Goal: Task Accomplishment & Management: Manage account settings

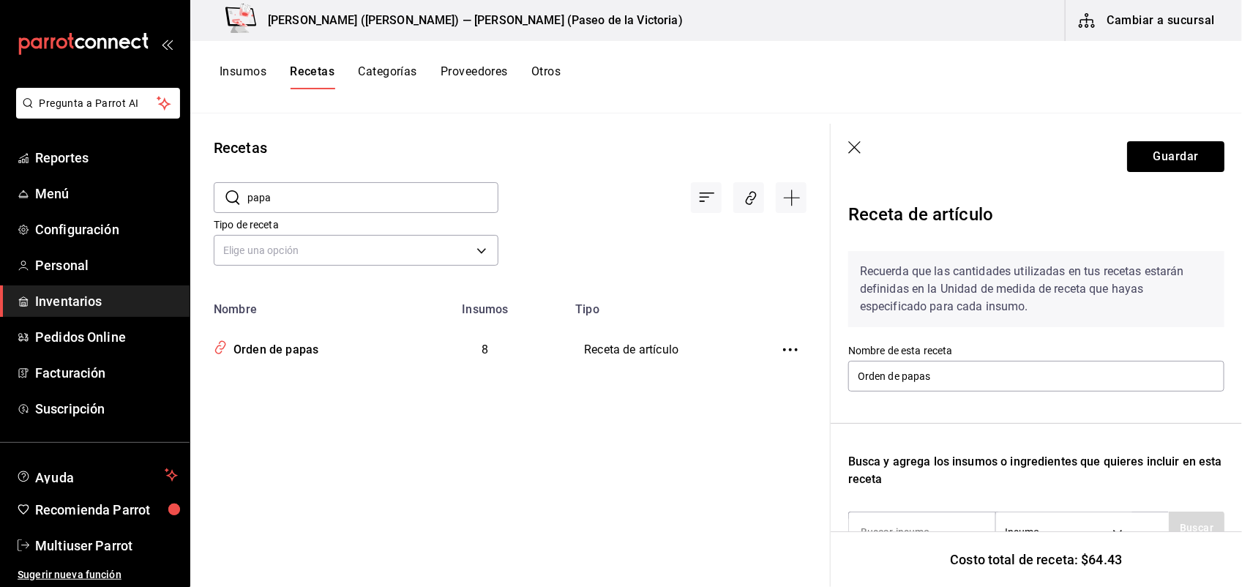
scroll to position [55, 0]
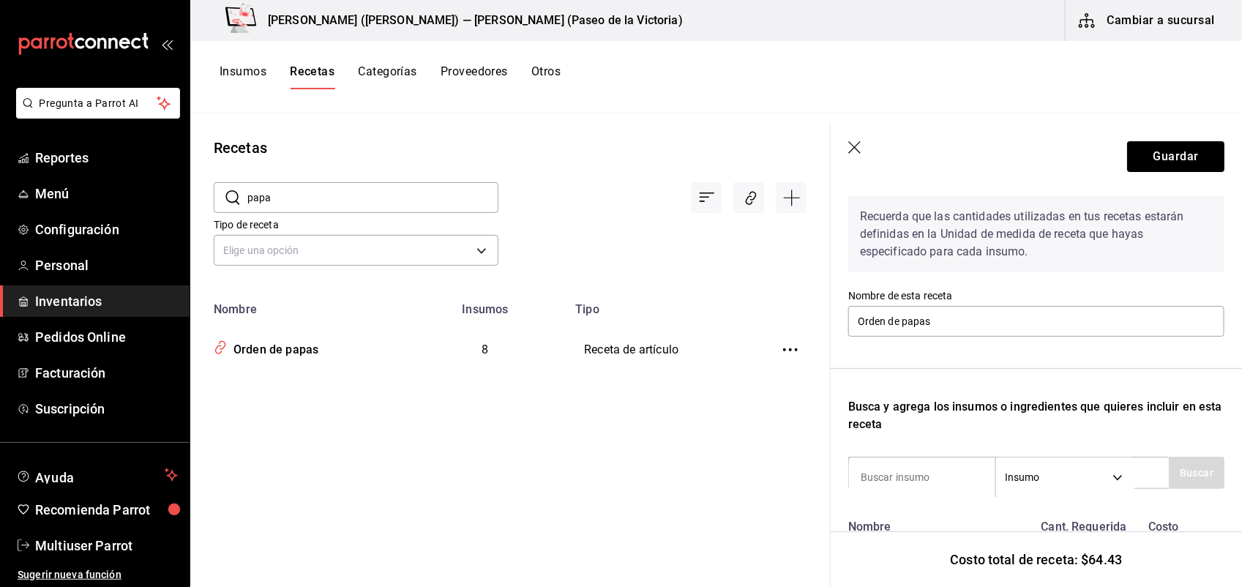
drag, startPoint x: 1231, startPoint y: 218, endPoint x: 1186, endPoint y: 102, distance: 124.2
click at [1186, 102] on div "Insumos Recetas Categorías Proveedores Otros" at bounding box center [715, 77] width 1051 height 72
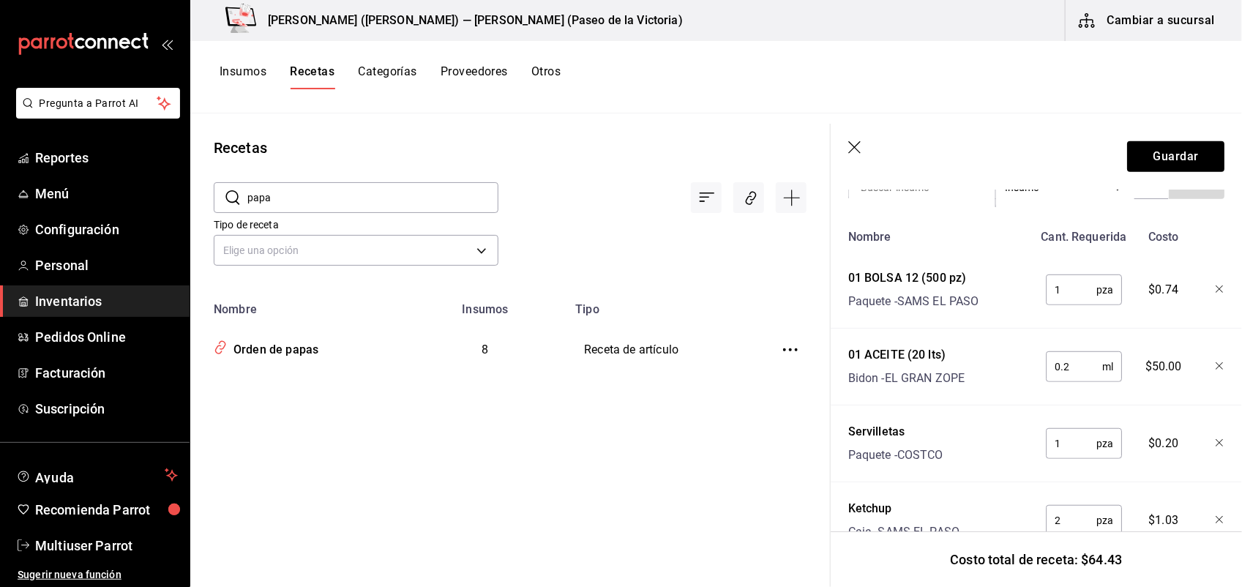
scroll to position [334, 0]
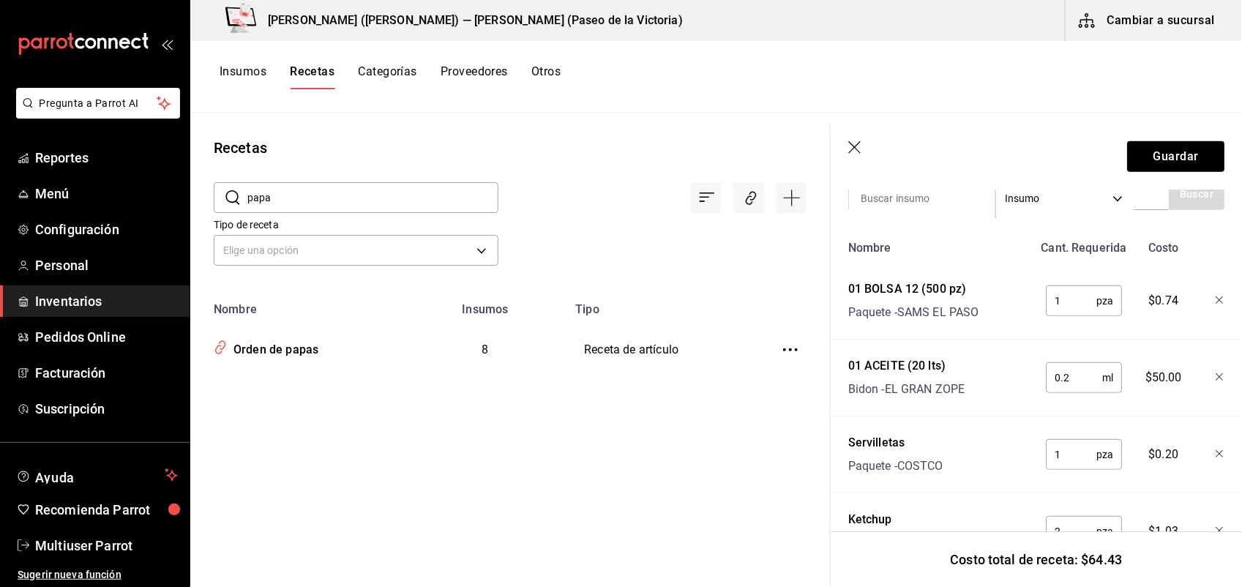
click at [1080, 378] on input "0.2" at bounding box center [1073, 377] width 56 height 29
type input "0.01"
click at [1056, 305] on input "1" at bounding box center [1070, 300] width 50 height 29
click at [1163, 166] on button "Guardar" at bounding box center [1175, 156] width 97 height 31
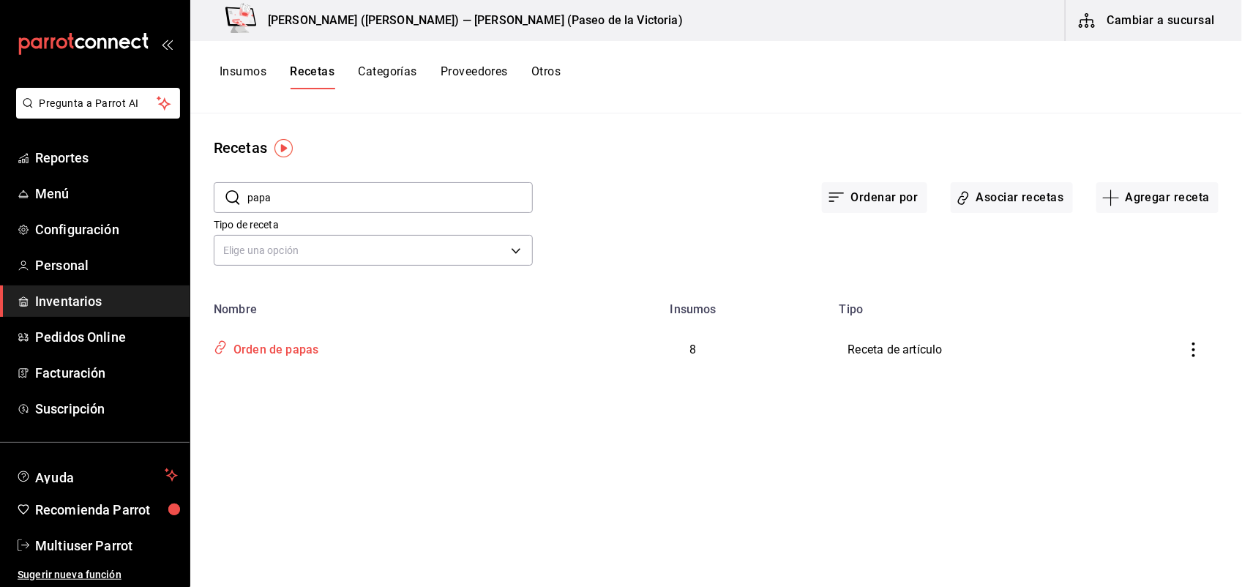
click at [299, 338] on div "Orden de papas" at bounding box center [273, 347] width 91 height 23
type input "Orden de papas"
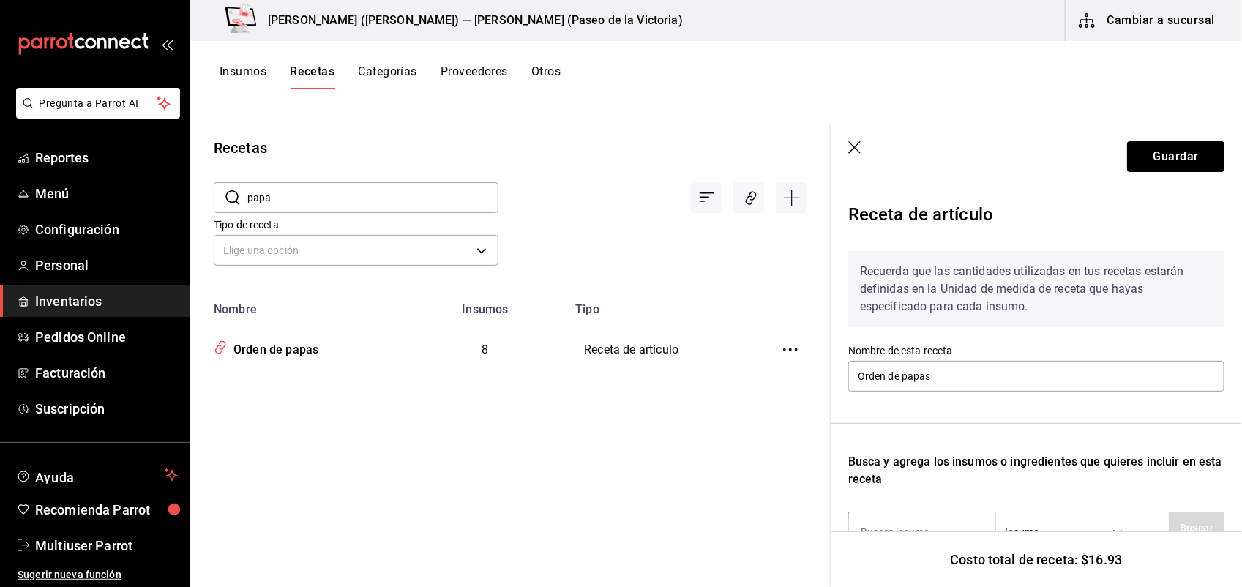
drag, startPoint x: 1239, startPoint y: 230, endPoint x: 1194, endPoint y: 101, distance: 137.0
click at [1194, 101] on div "Insumos Recetas Categorías Proveedores Otros" at bounding box center [715, 77] width 1051 height 72
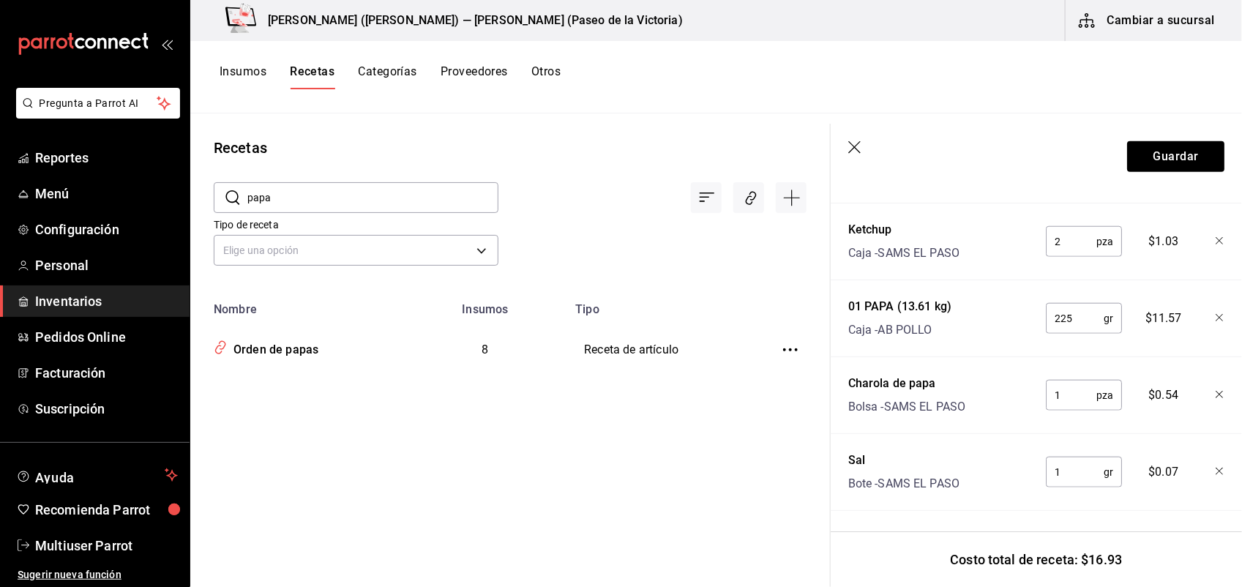
scroll to position [620, 0]
click at [1129, 408] on div "$0.54" at bounding box center [1161, 395] width 64 height 47
click at [1072, 323] on input "225" at bounding box center [1074, 321] width 58 height 29
type input "2"
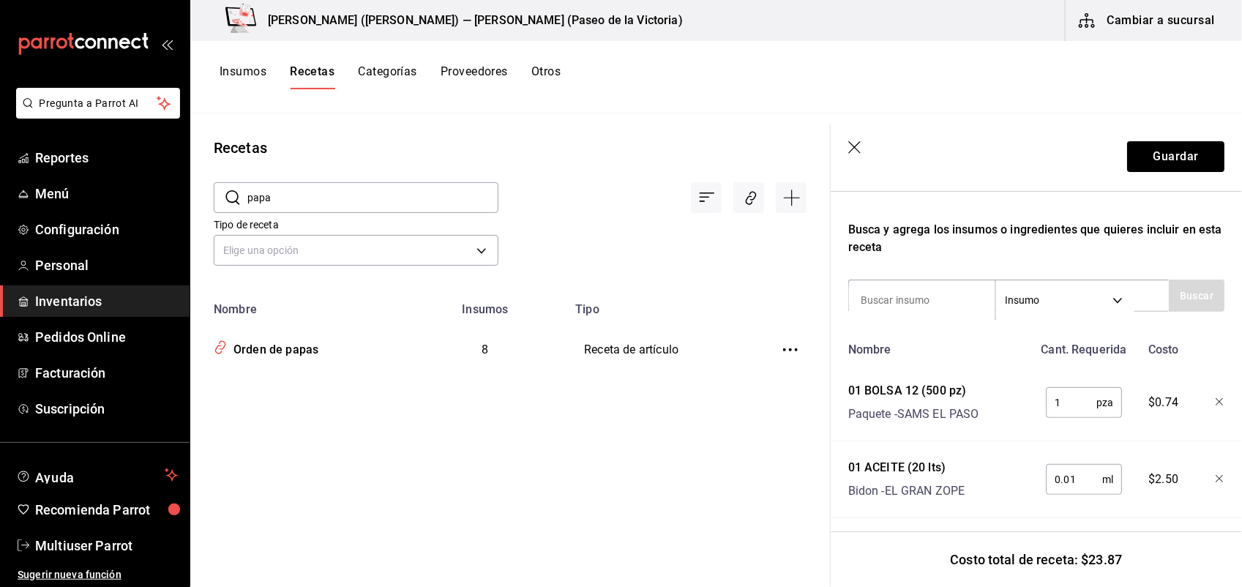
scroll to position [245, 0]
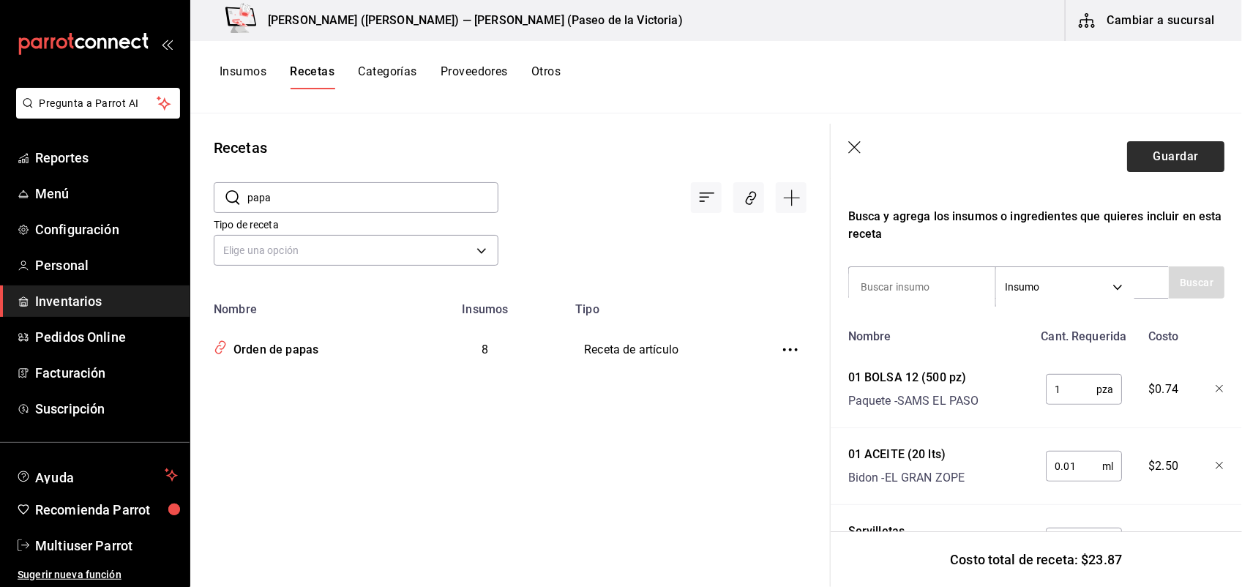
type input "360"
click at [1168, 151] on button "Guardar" at bounding box center [1175, 156] width 97 height 31
